Goal: Task Accomplishment & Management: Manage account settings

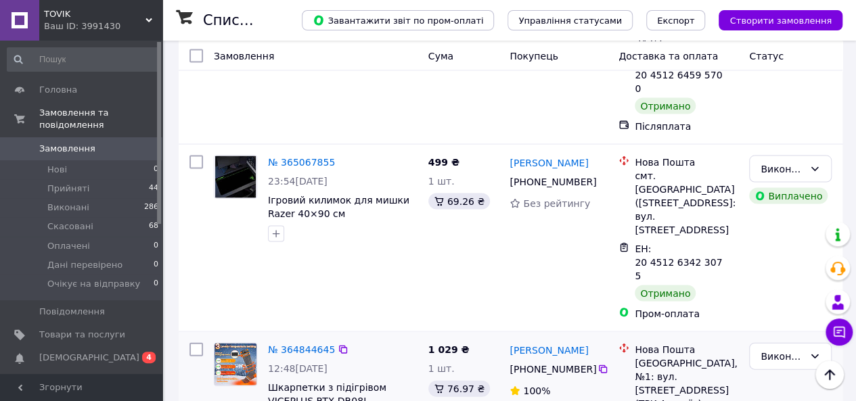
scroll to position [1286, 0]
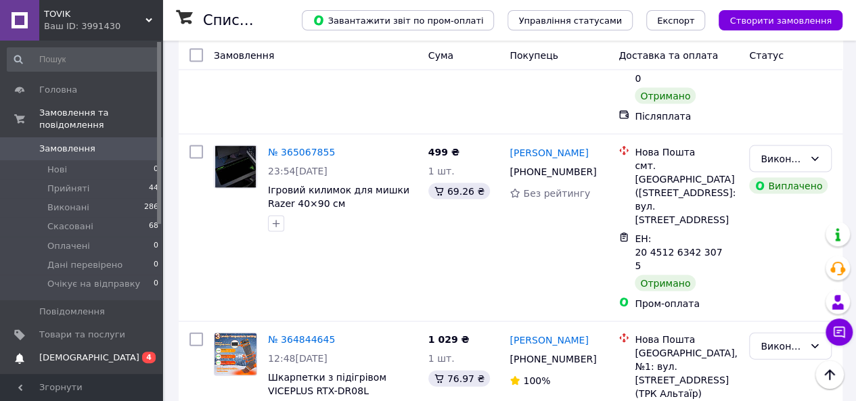
click at [87, 352] on span "[DEMOGRAPHIC_DATA]" at bounding box center [89, 358] width 100 height 12
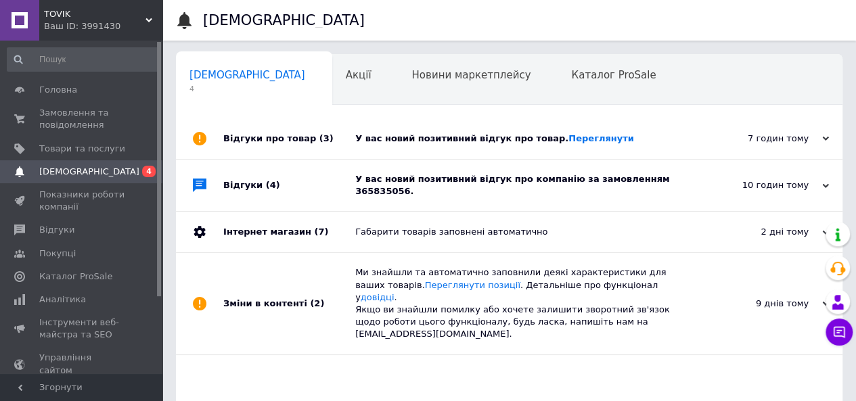
scroll to position [0, 4]
click at [568, 133] on link "Переглянути" at bounding box center [601, 138] width 66 height 10
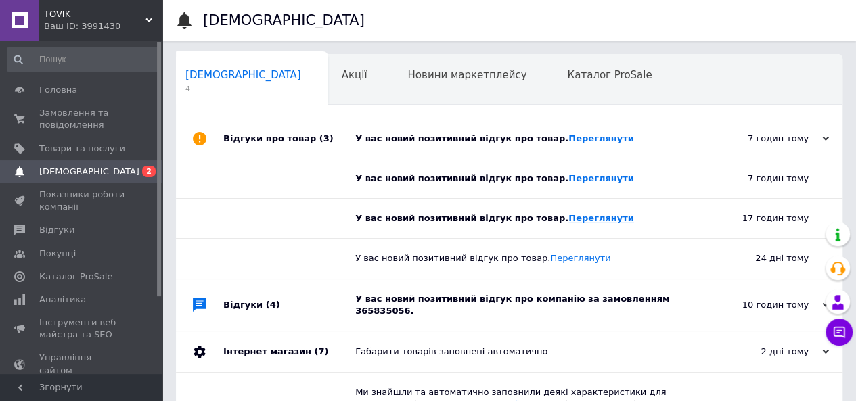
click at [568, 218] on link "Переглянути" at bounding box center [601, 218] width 66 height 10
click at [462, 300] on div "У вас новий позитивний відгук про компанію за замовленням 365835056." at bounding box center [524, 305] width 338 height 24
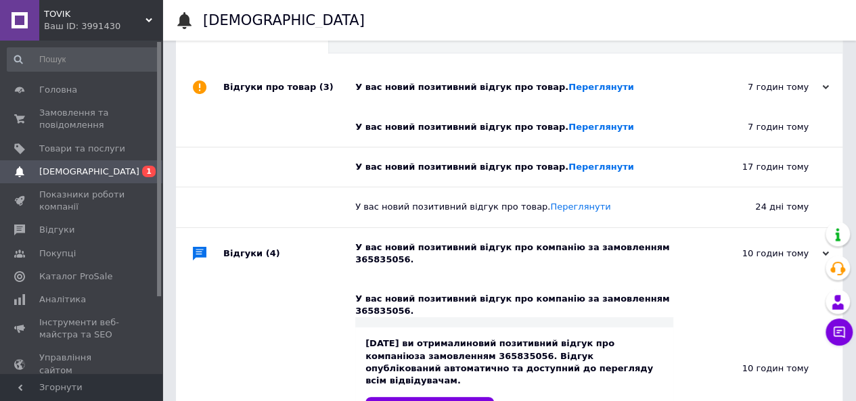
scroll to position [135, 0]
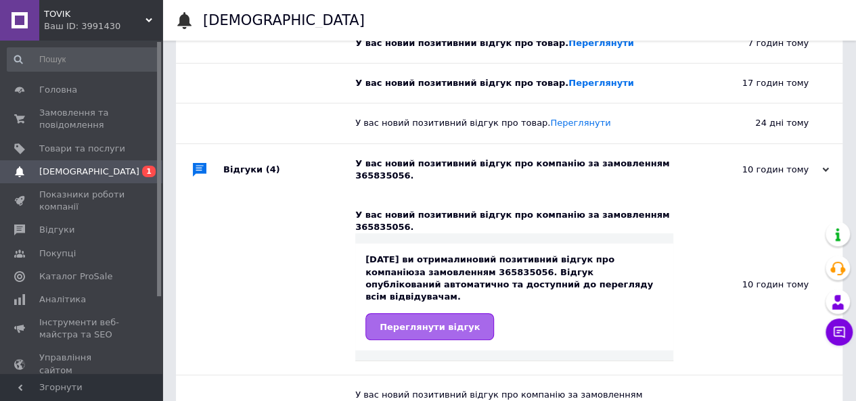
click at [448, 322] on span "Переглянути відгук" at bounding box center [430, 327] width 100 height 10
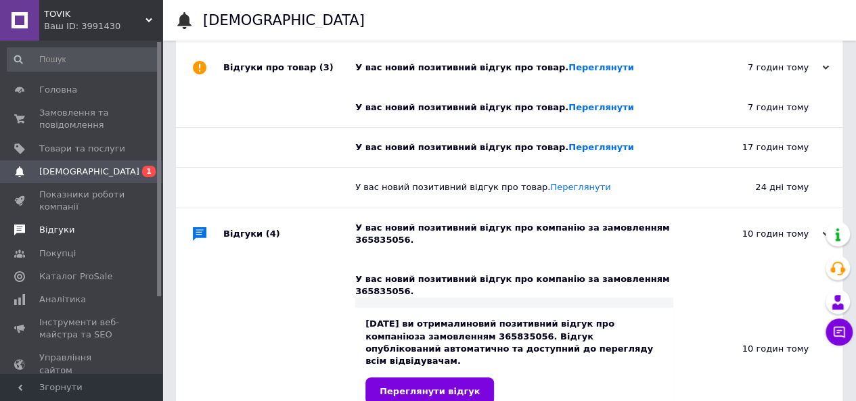
scroll to position [0, 0]
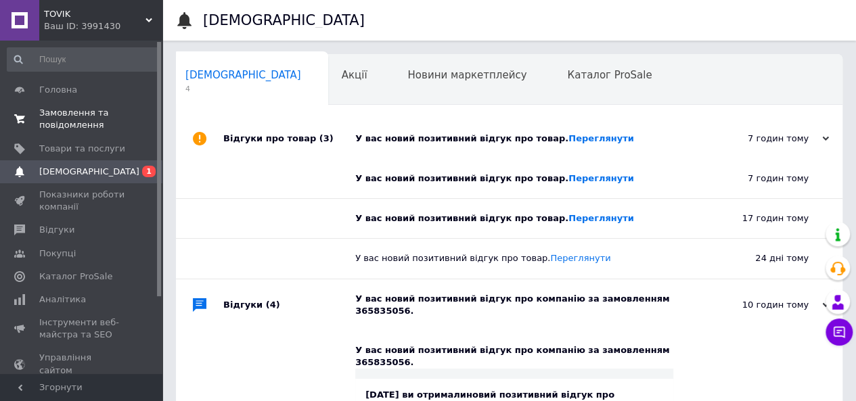
click at [46, 112] on span "Замовлення та повідомлення" at bounding box center [82, 119] width 86 height 24
